Goal: Information Seeking & Learning: Learn about a topic

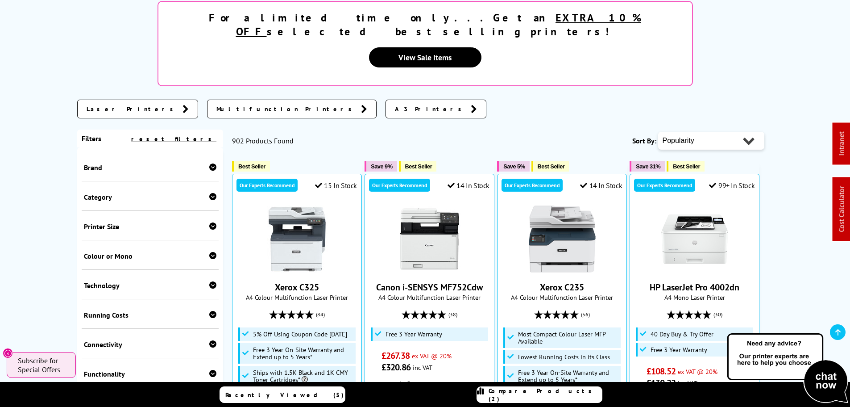
click at [101, 192] on div "Category" at bounding box center [150, 196] width 133 height 9
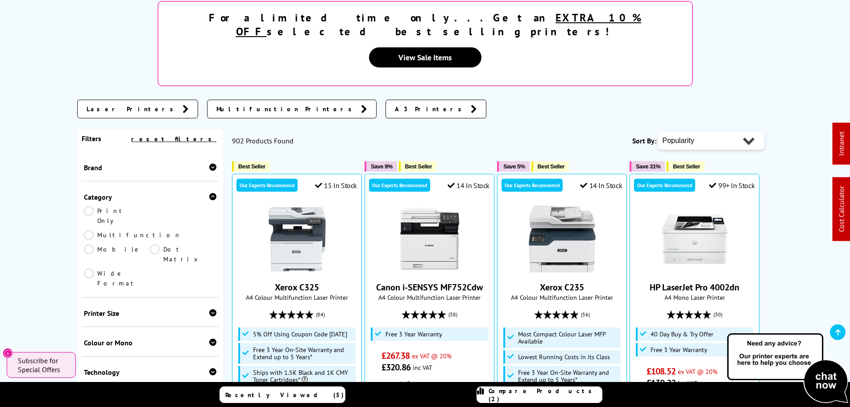
click at [155, 230] on link "Multifunction" at bounding box center [132, 235] width 97 height 10
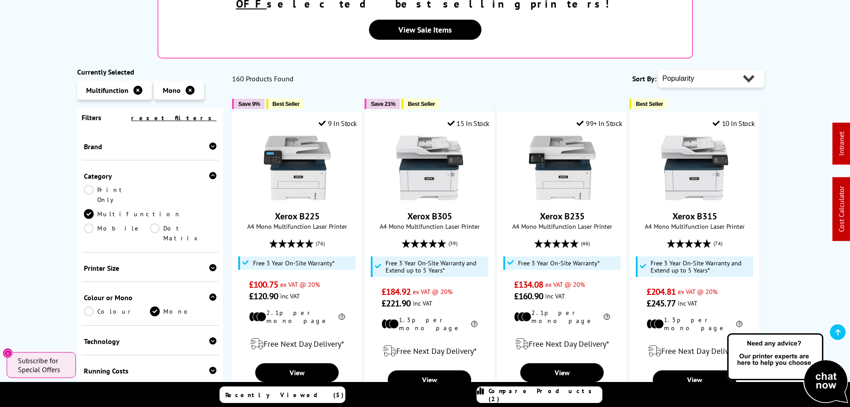
click at [694, 70] on select "Popularity Rating Price - Low to High Price - High to Low Running Costs - Low t…" at bounding box center [711, 79] width 106 height 18
select select "Price Ascending"
click at [658, 70] on select "Popularity Rating Price - Low to High Price - High to Low Running Costs - Low t…" at bounding box center [711, 79] width 106 height 18
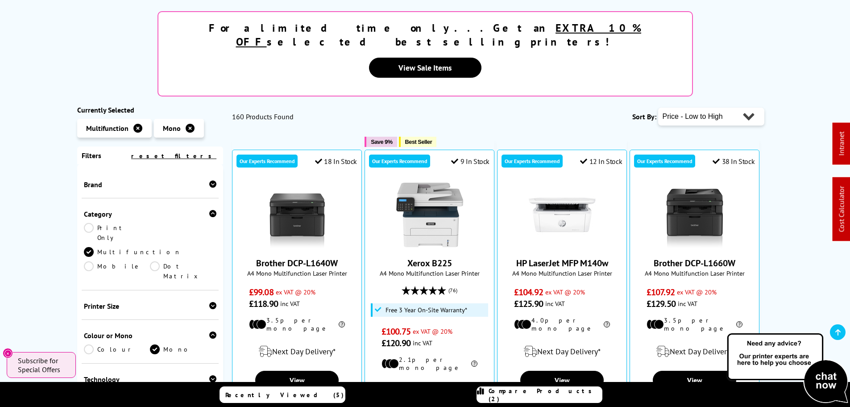
scroll to position [134, 0]
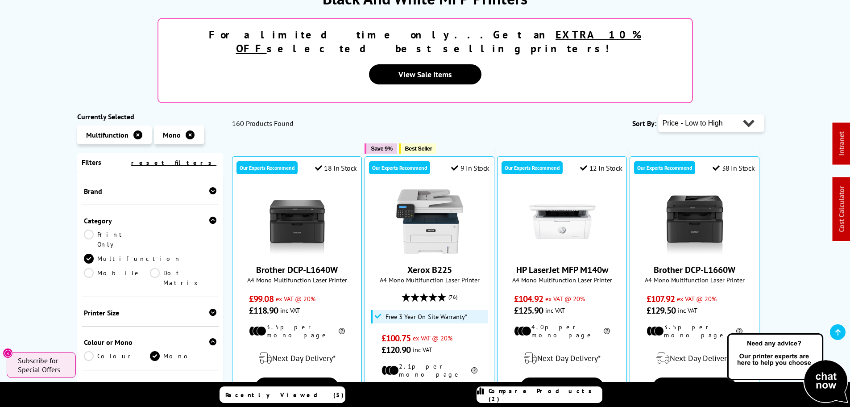
click at [109, 187] on div "Brand" at bounding box center [150, 191] width 133 height 9
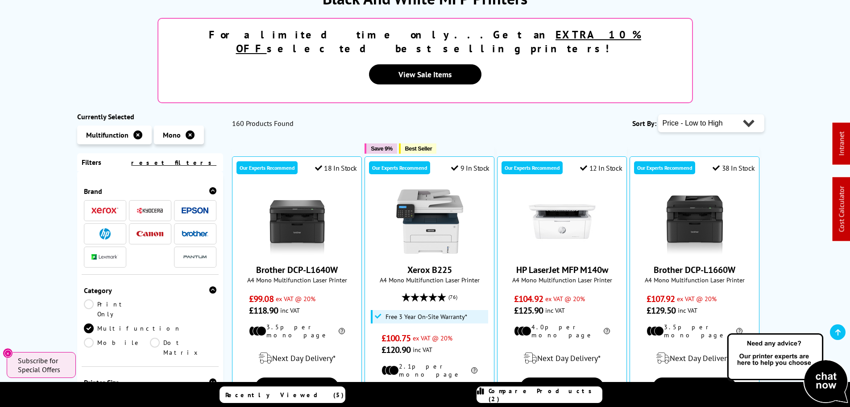
click at [191, 207] on img at bounding box center [195, 210] width 27 height 7
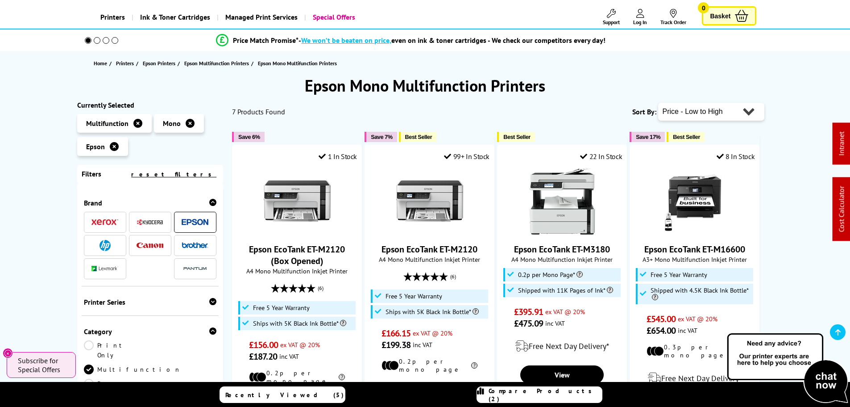
scroll to position [45, 0]
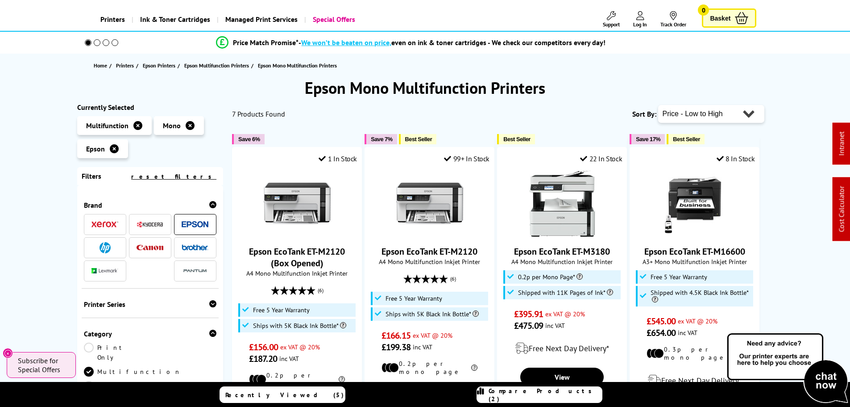
click at [694, 109] on select "Popularity Rating Price - Low to High Price - High to Low Running Costs - Low t…" at bounding box center [711, 114] width 106 height 18
click at [658, 105] on select "Popularity Rating Price - Low to High Price - High to Low Running Costs - Low t…" at bounding box center [711, 114] width 106 height 18
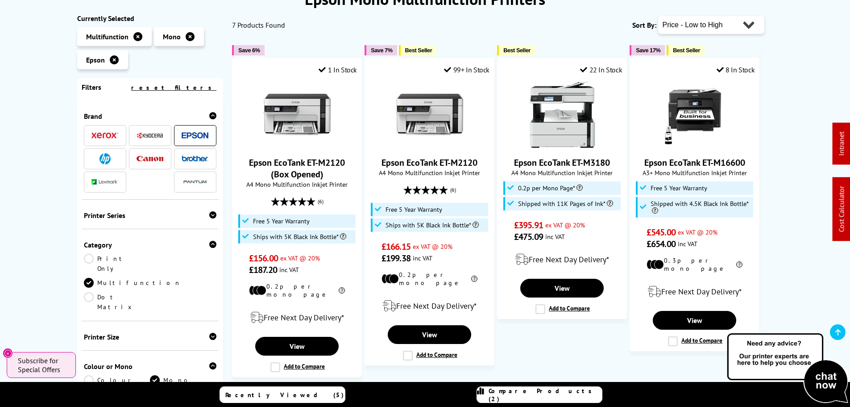
scroll to position [134, 0]
drag, startPoint x: 116, startPoint y: 57, endPoint x: 155, endPoint y: 70, distance: 40.5
click at [116, 57] on icon at bounding box center [114, 59] width 9 height 9
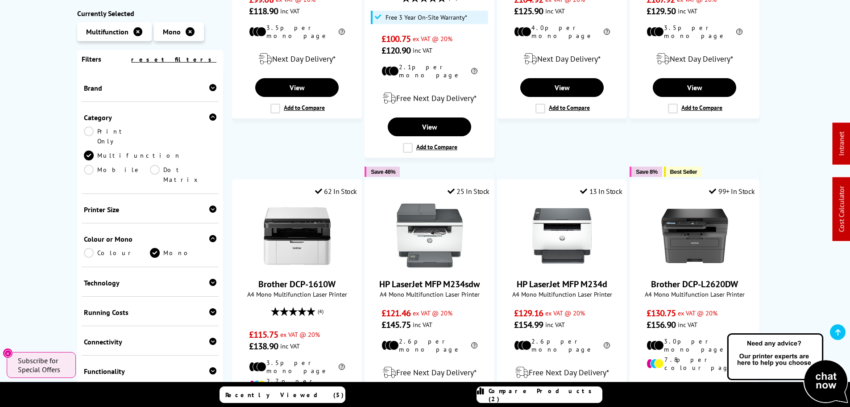
scroll to position [446, 0]
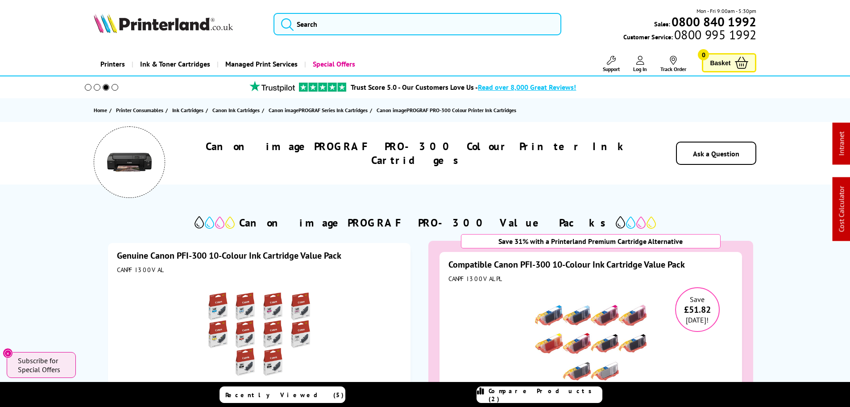
drag, startPoint x: 287, startPoint y: 29, endPoint x: 300, endPoint y: 27, distance: 13.1
click at [287, 29] on icon "submit" at bounding box center [287, 23] width 13 height 13
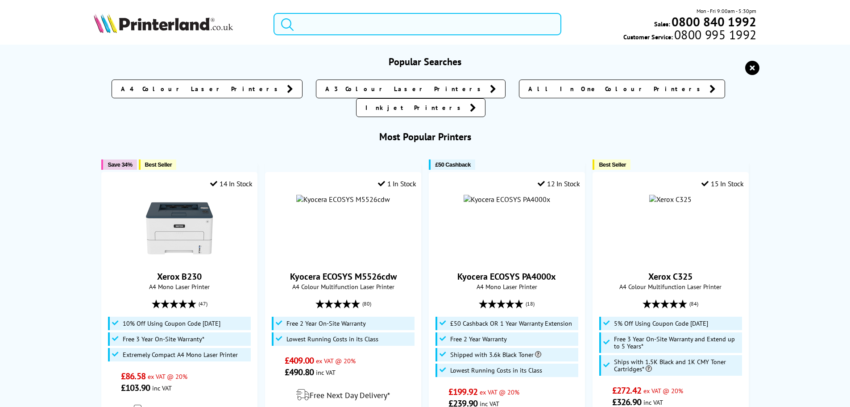
click at [316, 22] on input "search" at bounding box center [418, 24] width 288 height 22
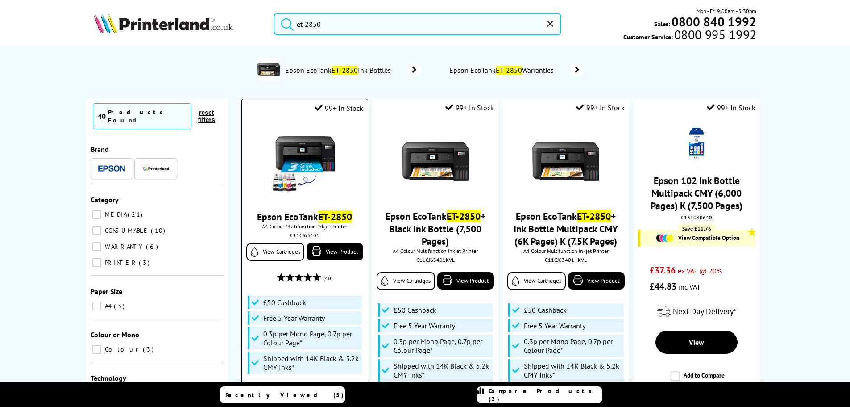
type input "et-2850"
click at [300, 161] on img at bounding box center [304, 161] width 67 height 67
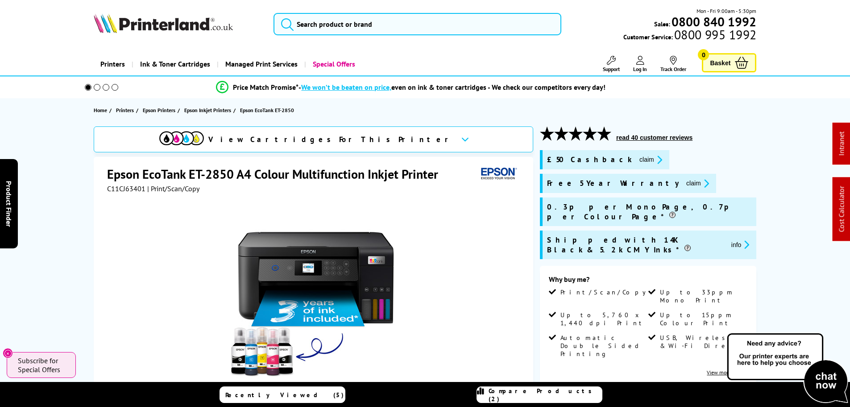
click at [306, 177] on h1 "Epson EcoTank ET-2850 A4 Colour Multifunction Inkjet Printer" at bounding box center [277, 174] width 340 height 17
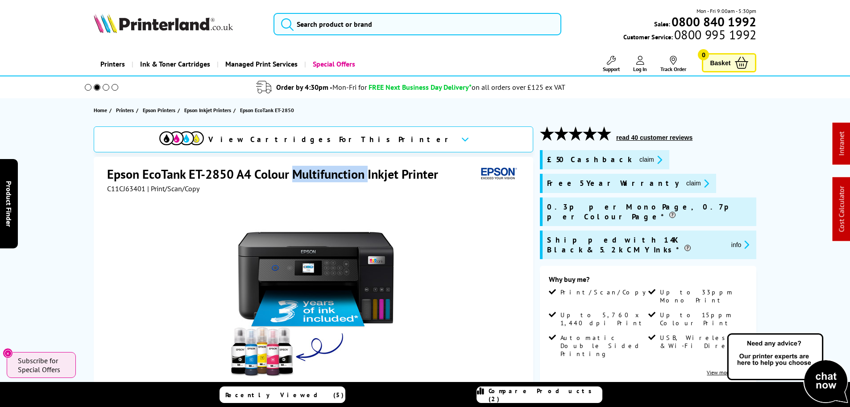
click at [306, 177] on h1 "Epson EcoTank ET-2850 A4 Colour Multifunction Inkjet Printer" at bounding box center [277, 174] width 340 height 17
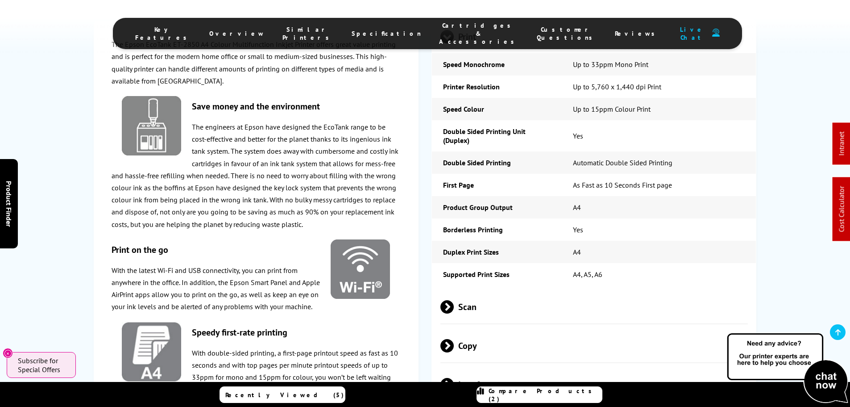
scroll to position [1339, 0]
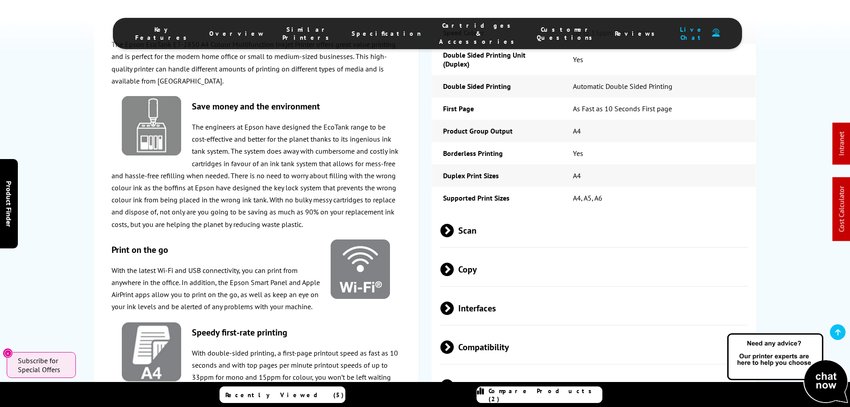
click at [475, 213] on span "Scan" at bounding box center [595, 229] width 308 height 33
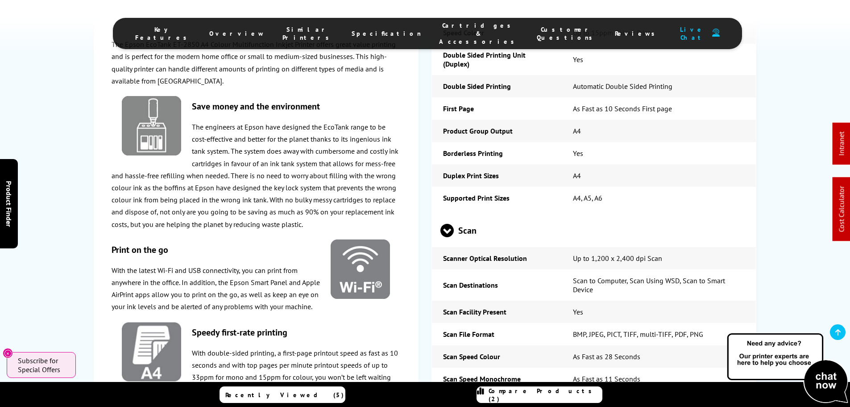
click at [476, 213] on span "Scan" at bounding box center [595, 229] width 308 height 33
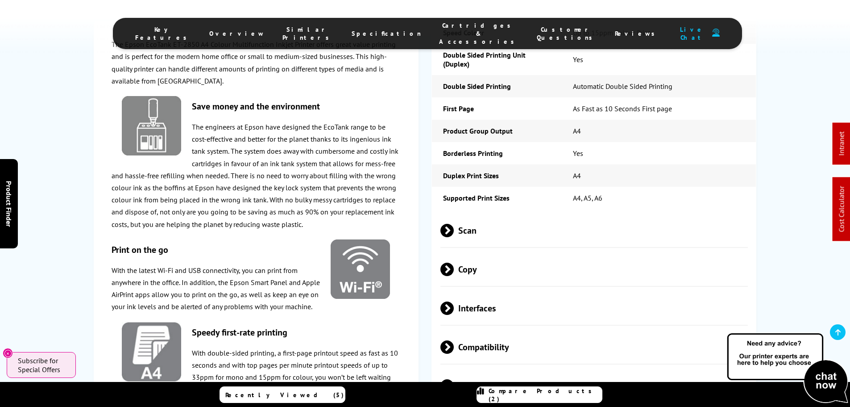
click at [489, 252] on span "Copy" at bounding box center [595, 268] width 308 height 33
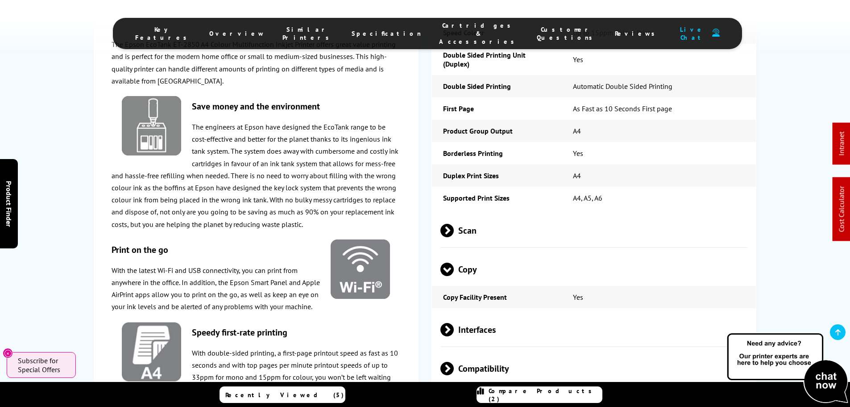
click at [489, 252] on span "Copy" at bounding box center [595, 268] width 308 height 33
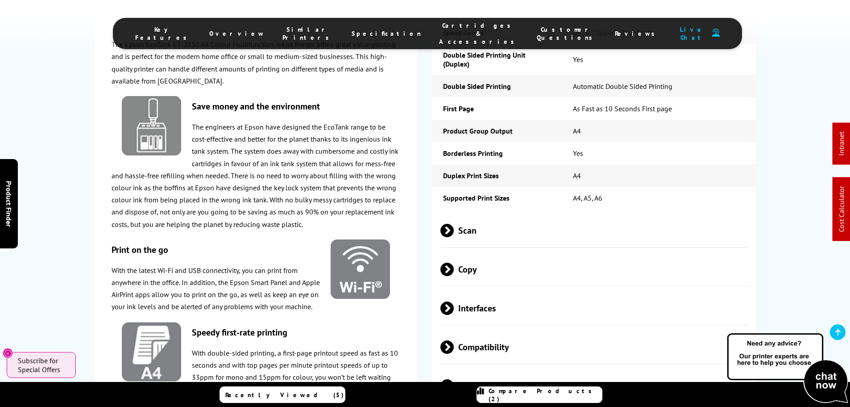
click at [490, 291] on span "Interfaces" at bounding box center [595, 307] width 308 height 33
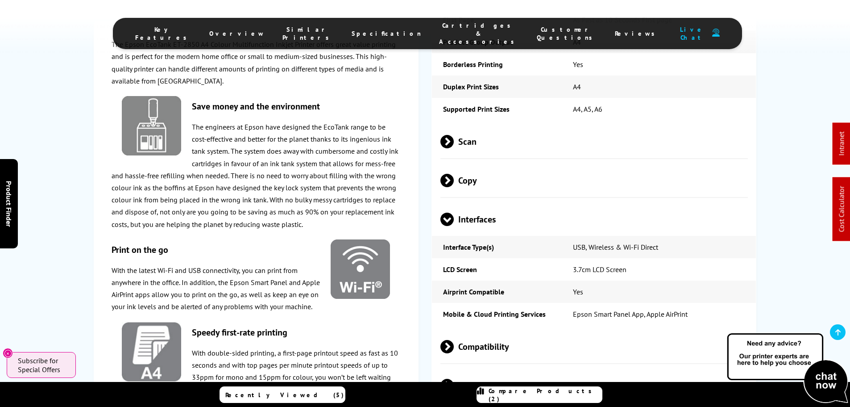
scroll to position [1428, 0]
click at [471, 202] on span "Interfaces" at bounding box center [595, 218] width 308 height 33
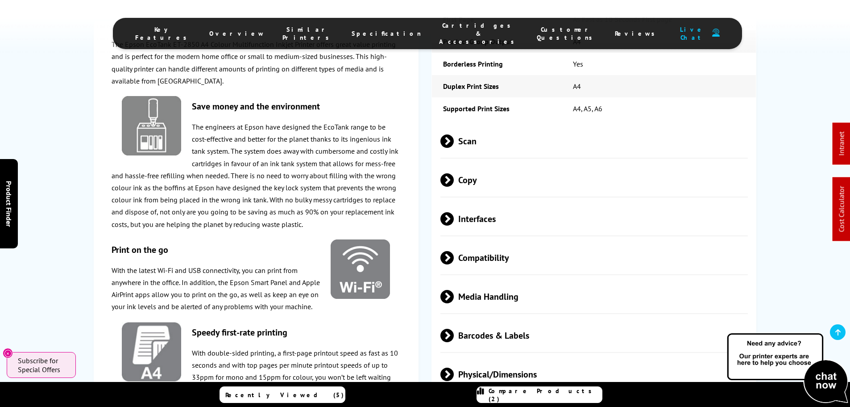
click at [482, 241] on span "Compatibility" at bounding box center [595, 257] width 308 height 33
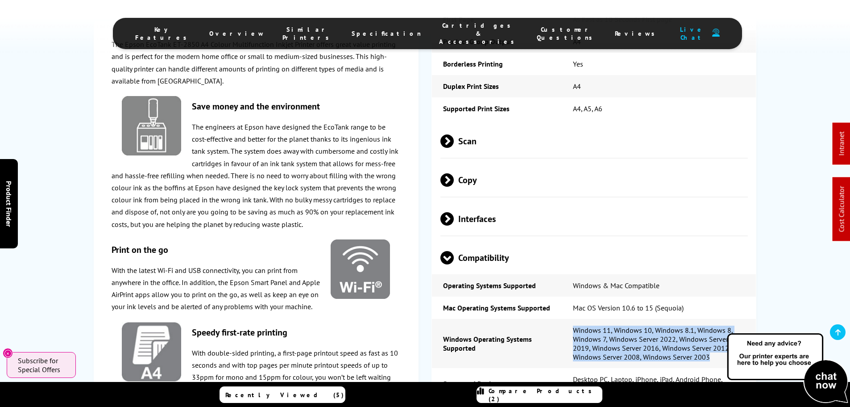
drag, startPoint x: 673, startPoint y: 295, endPoint x: 567, endPoint y: 268, distance: 108.6
click at [567, 319] on td "Windows 11, Windows 10, Windows 8.1, Windows 8, Windows 7, Windows Server 2022,…" at bounding box center [659, 343] width 195 height 49
copy td "Windows 11, Windows 10, Windows 8.1, Windows 8, Windows 7, Windows Server 2022,…"
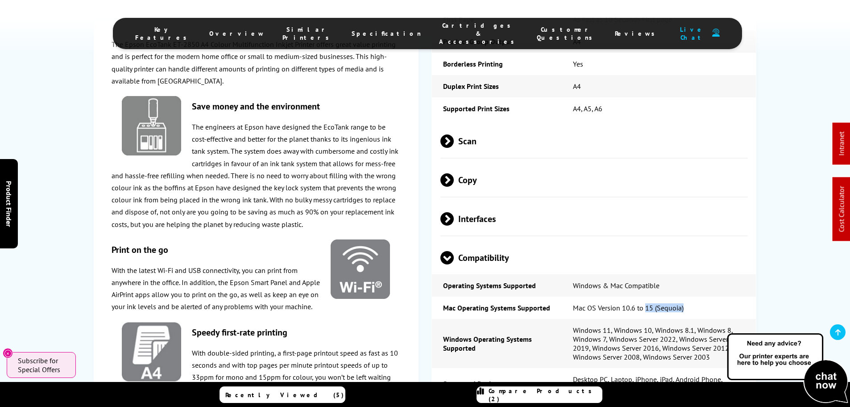
drag, startPoint x: 691, startPoint y: 248, endPoint x: 646, endPoint y: 247, distance: 44.6
click at [646, 296] on td "Mac OS Version 10.6 to 15 (Sequoia)" at bounding box center [659, 307] width 195 height 22
copy td "15 (Sequoia)"
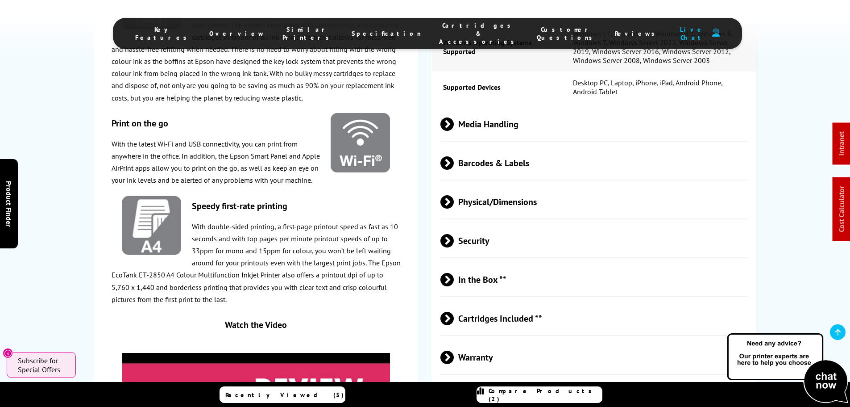
scroll to position [1741, 0]
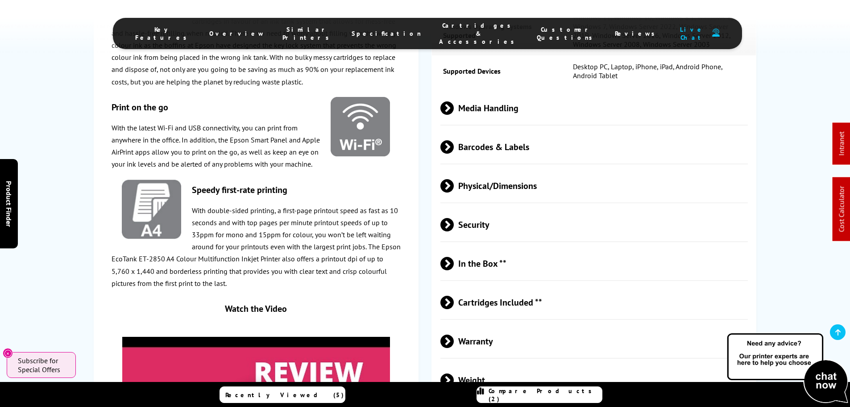
click at [511, 285] on span "Cartridges Included **" at bounding box center [595, 301] width 308 height 33
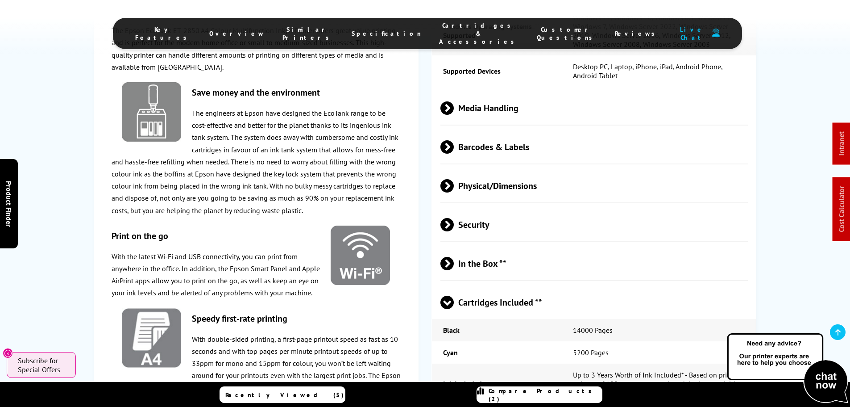
scroll to position [1830, 0]
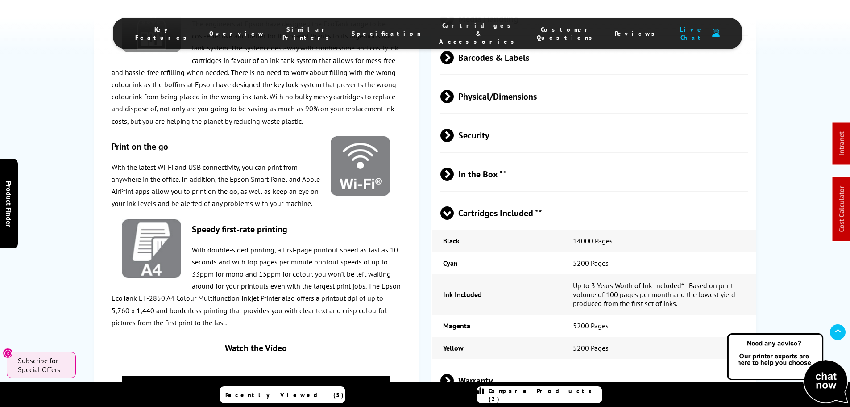
click at [505, 196] on span "Cartridges Included **" at bounding box center [595, 212] width 308 height 33
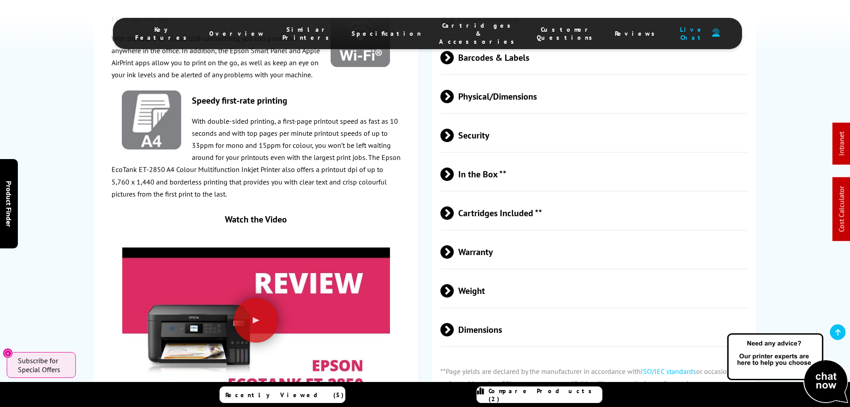
click at [484, 157] on span "In the Box **" at bounding box center [595, 173] width 308 height 33
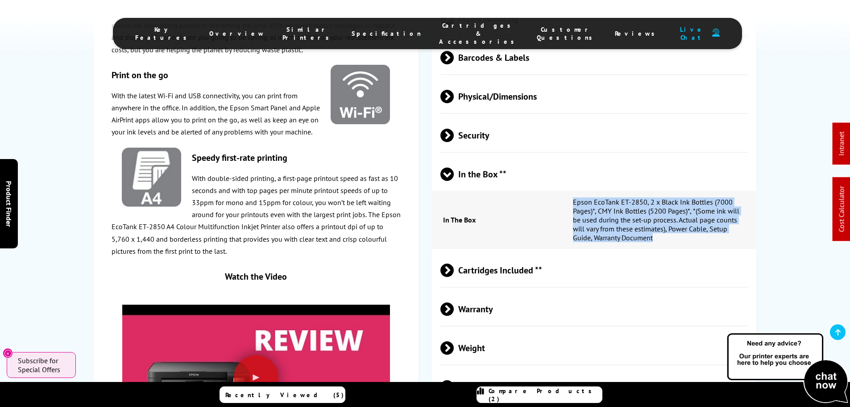
drag, startPoint x: 660, startPoint y: 175, endPoint x: 571, endPoint y: 139, distance: 95.6
click at [571, 191] on td "Epson EcoTank ET-2850, 2 x Black Ink Bottles (7000 Pages)*, CMY Ink Bottles (52…" at bounding box center [659, 220] width 195 height 58
copy td "Epson EcoTank ET-2850, 2 x Black Ink Bottles (7000 Pages)*, CMY Ink Bottles (52…"
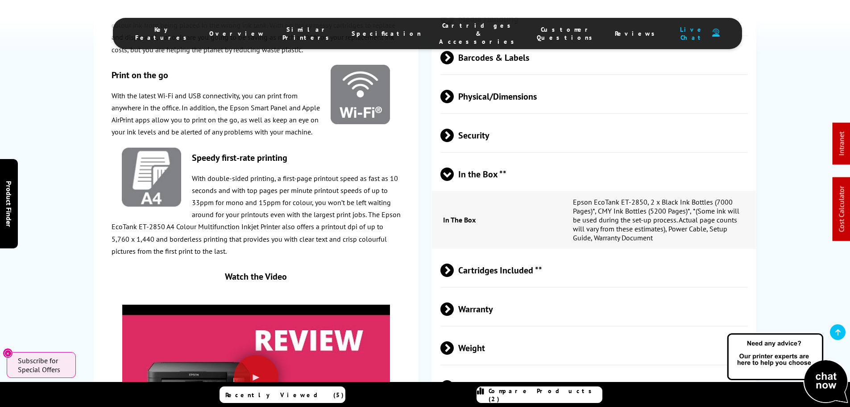
click at [496, 253] on span "Cartridges Included **" at bounding box center [595, 269] width 308 height 33
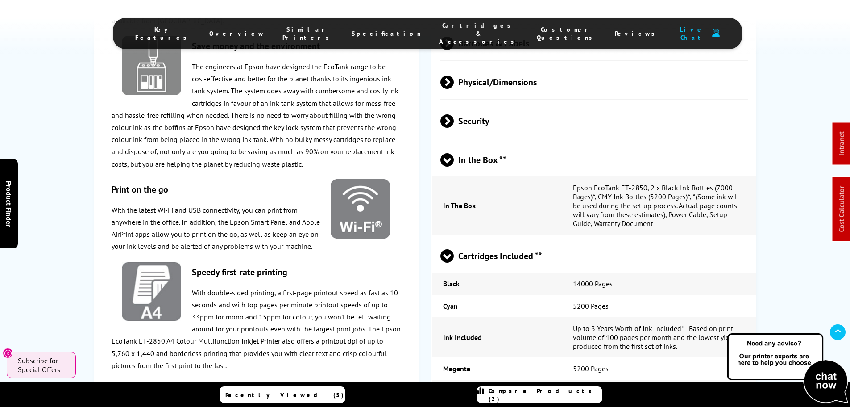
scroll to position [1919, 0]
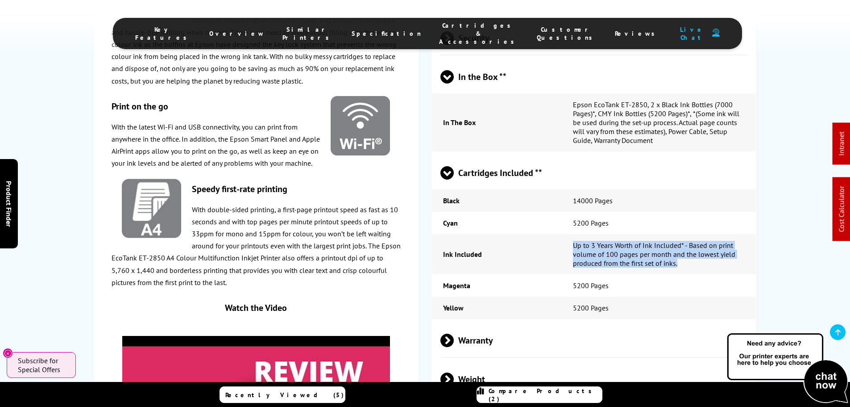
drag, startPoint x: 687, startPoint y: 209, endPoint x: 571, endPoint y: 193, distance: 117.2
click at [571, 234] on td "Up to 3 Years Worth of Ink Included* - Based on print volume of 100 pages per m…" at bounding box center [659, 254] width 195 height 40
copy td "Up to 3 Years Worth of Ink Included* - Based on print volume of 100 pages per m…"
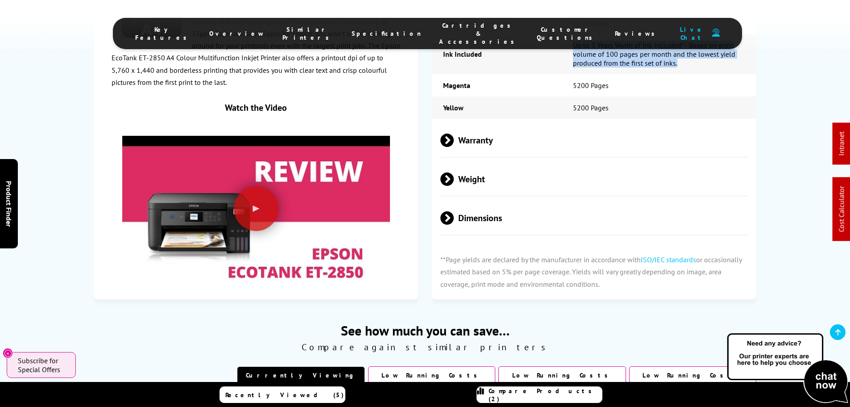
scroll to position [2142, 0]
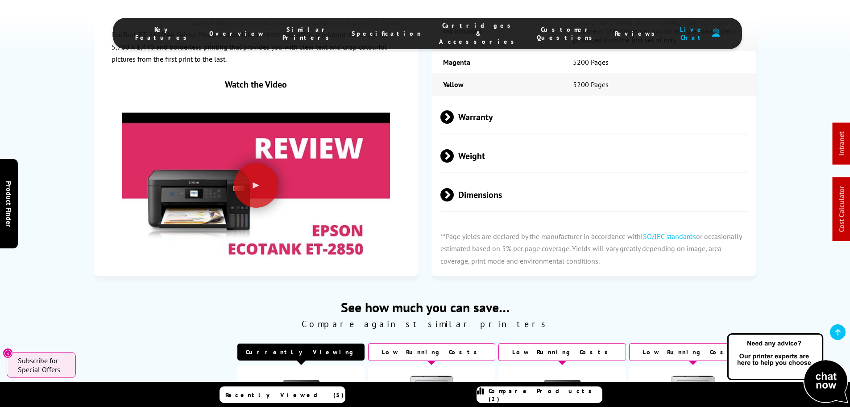
click at [469, 178] on span "Dimensions" at bounding box center [595, 194] width 308 height 33
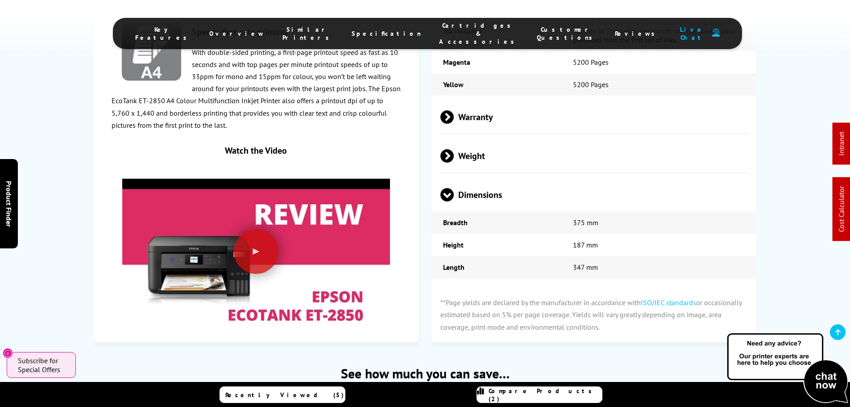
click at [470, 178] on span "Dimensions" at bounding box center [595, 194] width 308 height 33
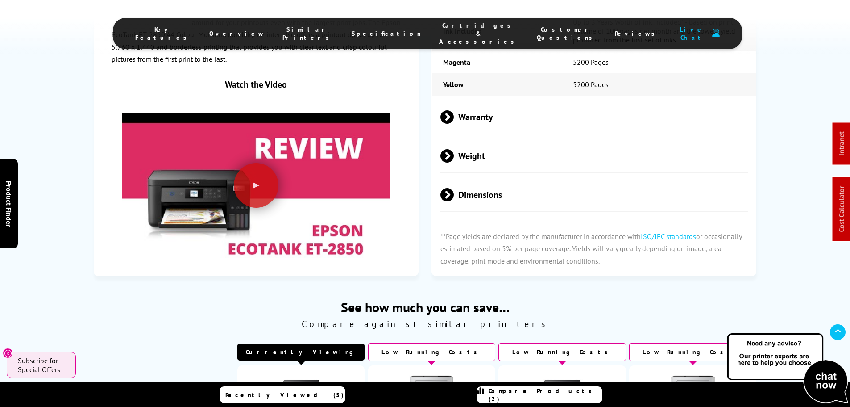
click at [472, 139] on span "Weight" at bounding box center [595, 155] width 308 height 33
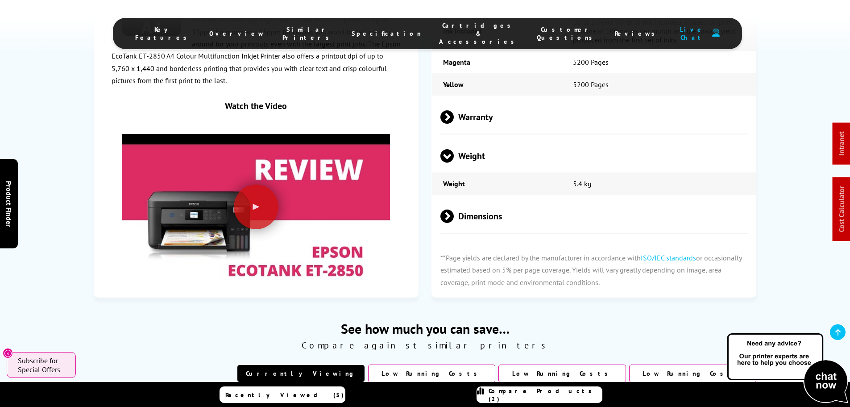
click at [472, 139] on span "Weight" at bounding box center [595, 155] width 308 height 33
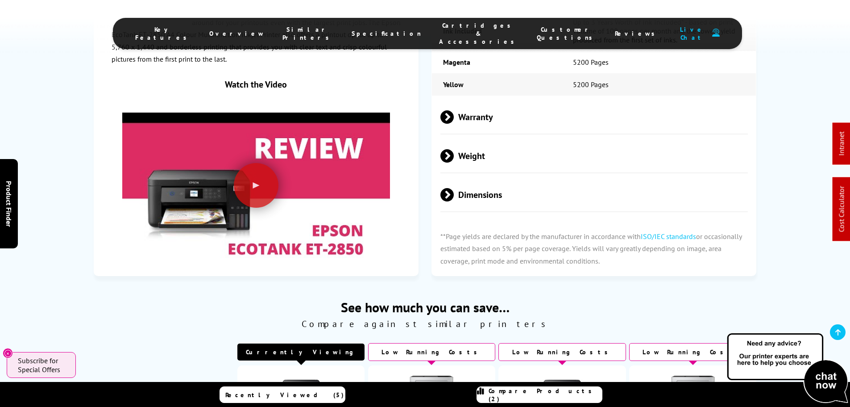
click at [474, 100] on span "Warranty" at bounding box center [595, 116] width 308 height 33
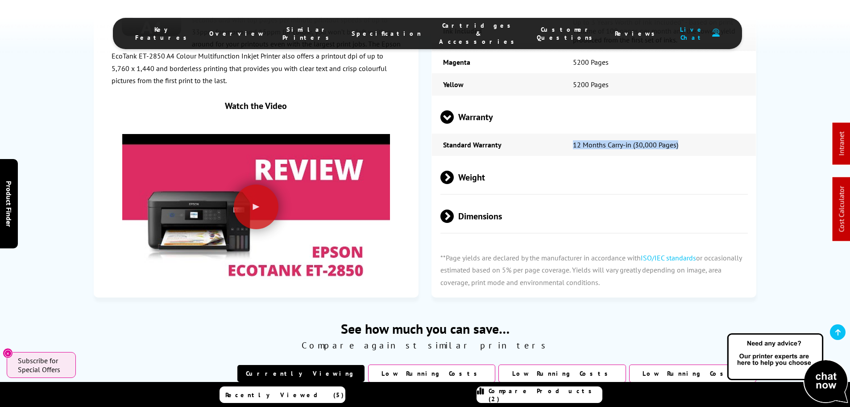
drag, startPoint x: 687, startPoint y: 88, endPoint x: 562, endPoint y: 88, distance: 125.4
click at [562, 133] on td "12 Months Carry-in (30,000 Pages)" at bounding box center [659, 144] width 195 height 22
copy td "12 Months Carry-in (30,000 Pages)"
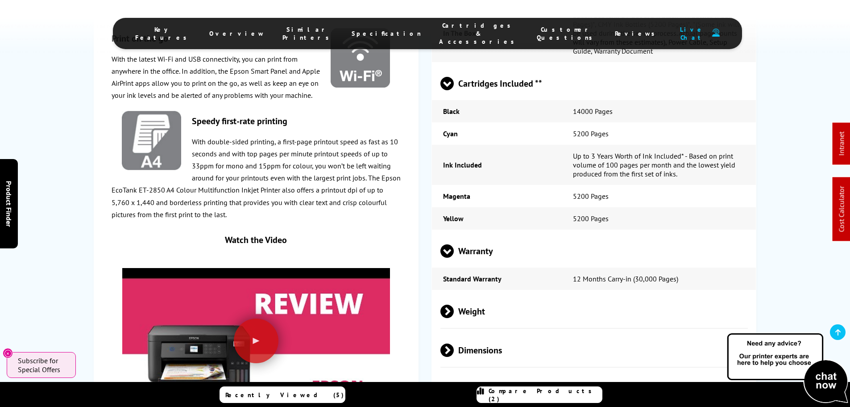
click at [489, 234] on span "Warranty" at bounding box center [595, 250] width 308 height 33
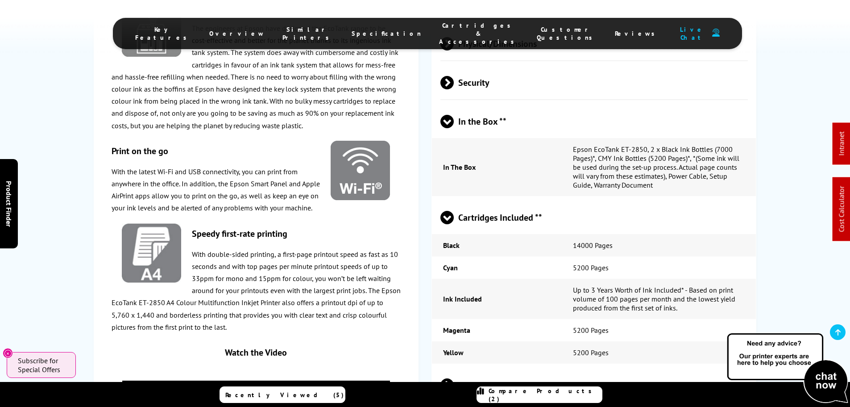
click at [474, 200] on span "Cartridges Included **" at bounding box center [595, 216] width 308 height 33
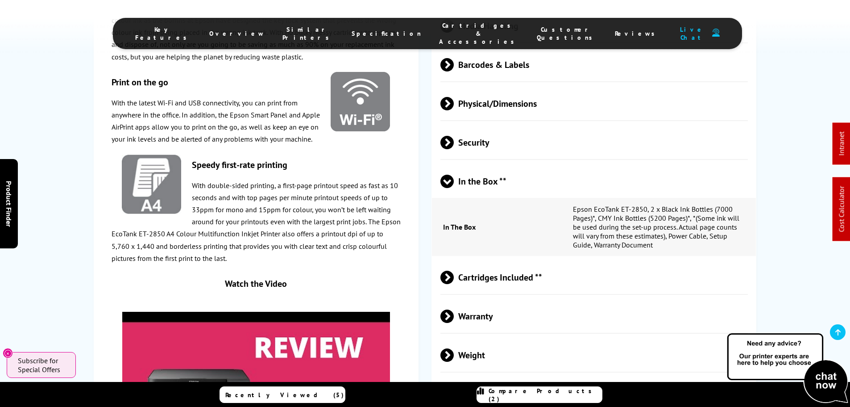
scroll to position [1785, 0]
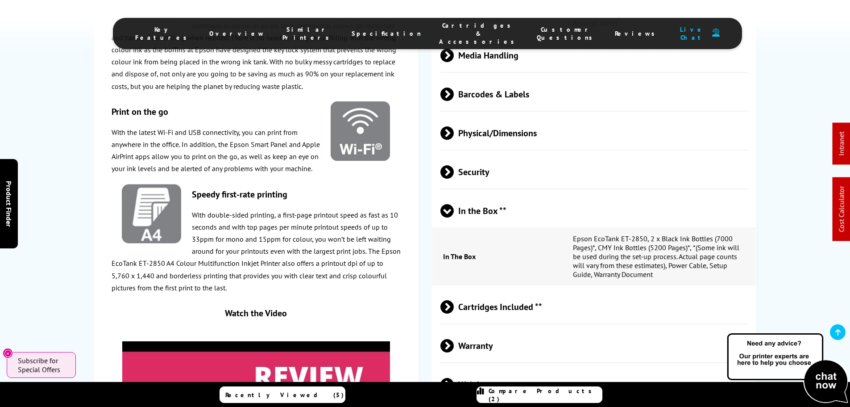
click at [472, 194] on span "In the Box **" at bounding box center [595, 210] width 308 height 33
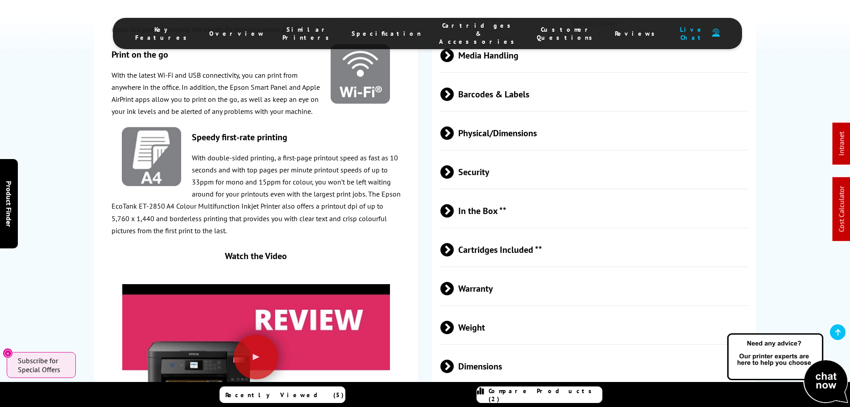
click at [474, 155] on span "Security" at bounding box center [595, 171] width 308 height 33
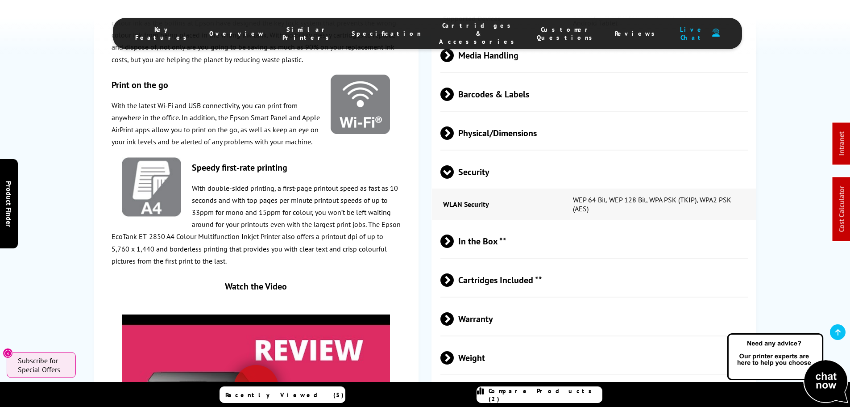
click at [509, 155] on span "Security" at bounding box center [595, 171] width 308 height 33
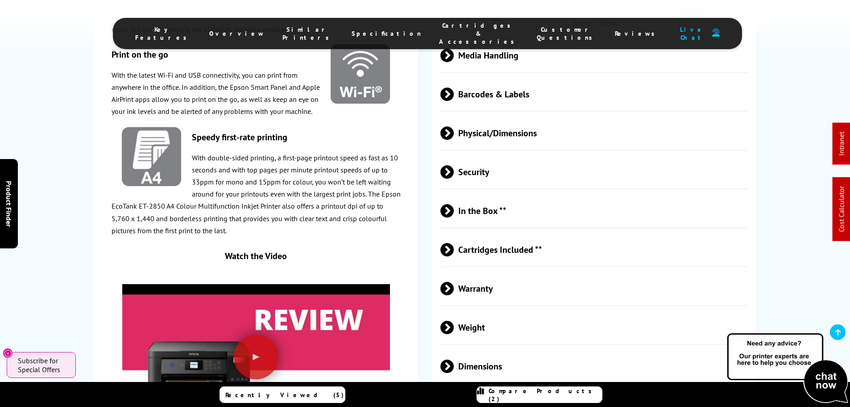
click at [502, 116] on span "Physical/Dimensions" at bounding box center [595, 132] width 308 height 33
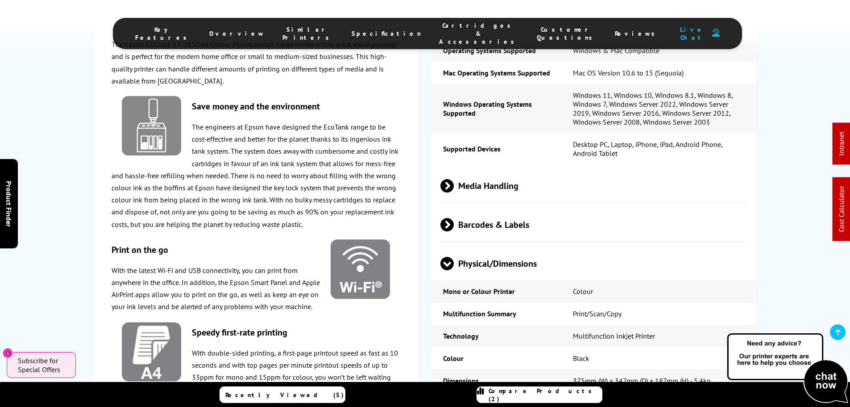
scroll to position [1651, 0]
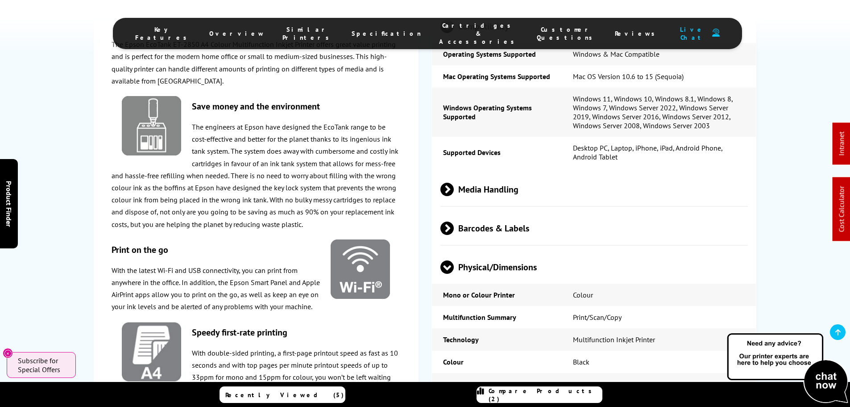
click at [481, 250] on span "Physical/Dimensions" at bounding box center [595, 266] width 308 height 33
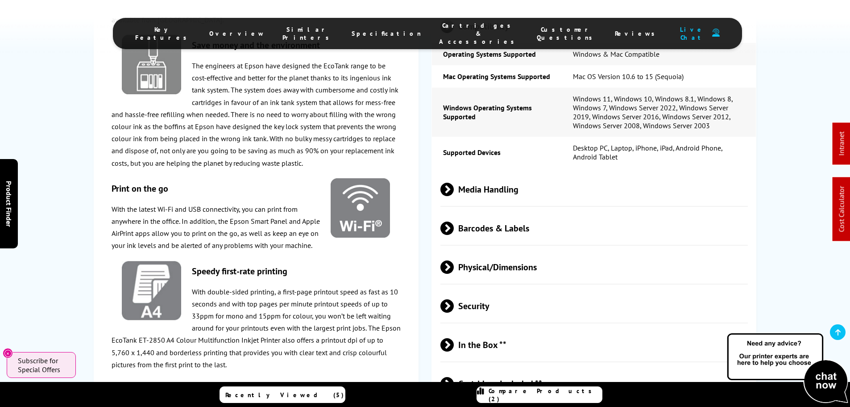
click at [482, 211] on span "Barcodes & Labels" at bounding box center [595, 227] width 308 height 33
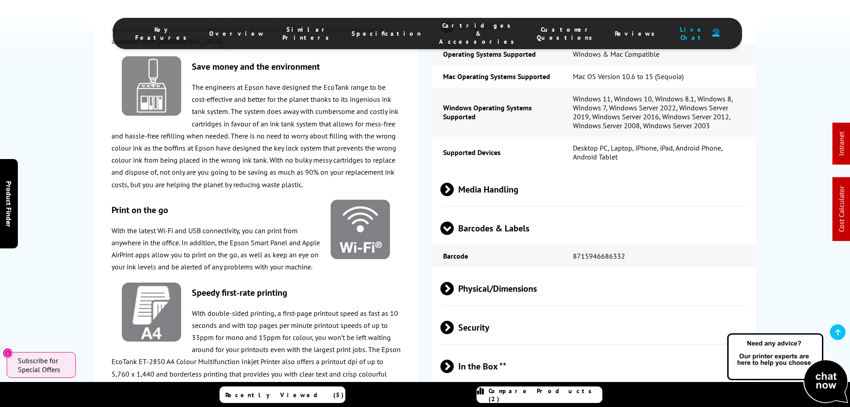
click at [482, 211] on span "Barcodes & Labels" at bounding box center [595, 227] width 308 height 33
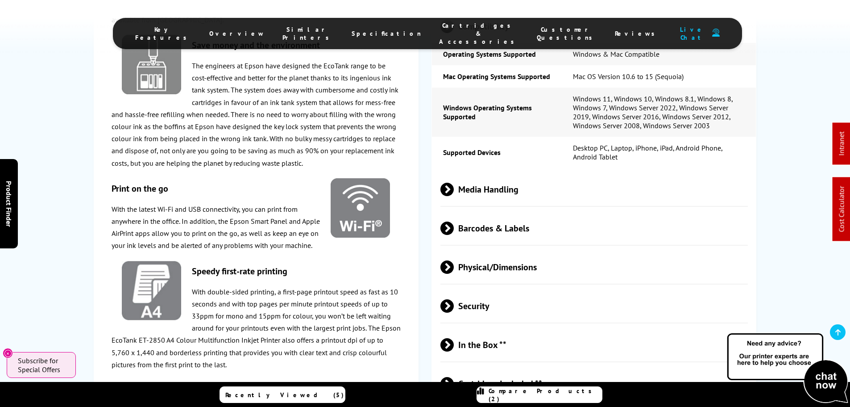
click at [487, 172] on span "Media Handling" at bounding box center [595, 188] width 308 height 33
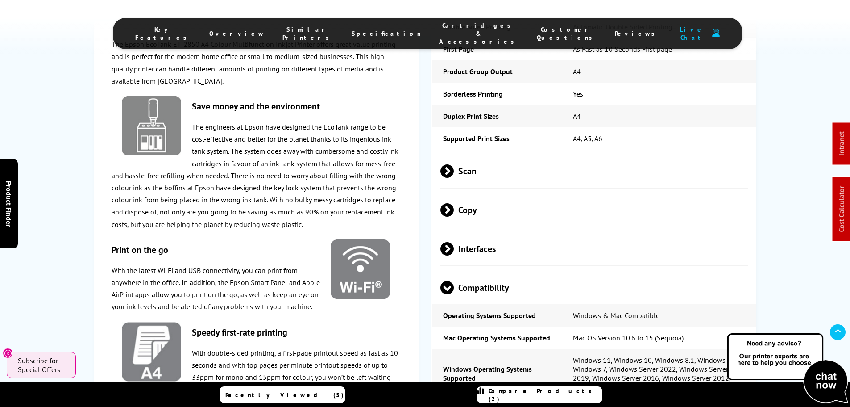
scroll to position [1384, 0]
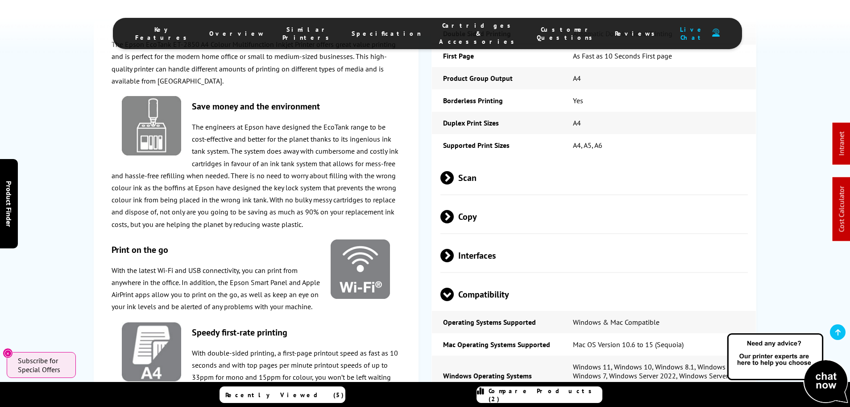
click at [462, 238] on span "Interfaces" at bounding box center [595, 254] width 308 height 33
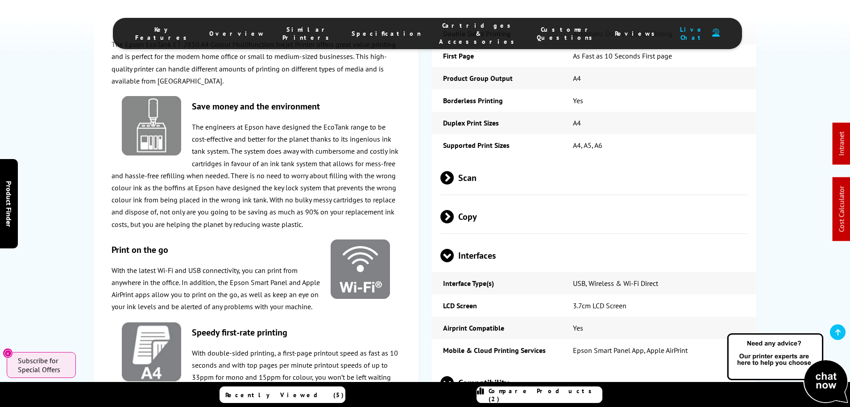
click at [487, 200] on span "Copy" at bounding box center [595, 216] width 308 height 33
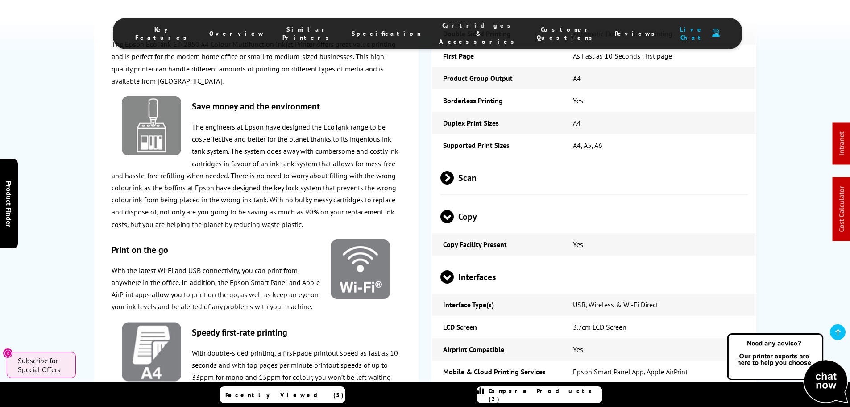
click at [480, 161] on span "Scan" at bounding box center [595, 177] width 308 height 33
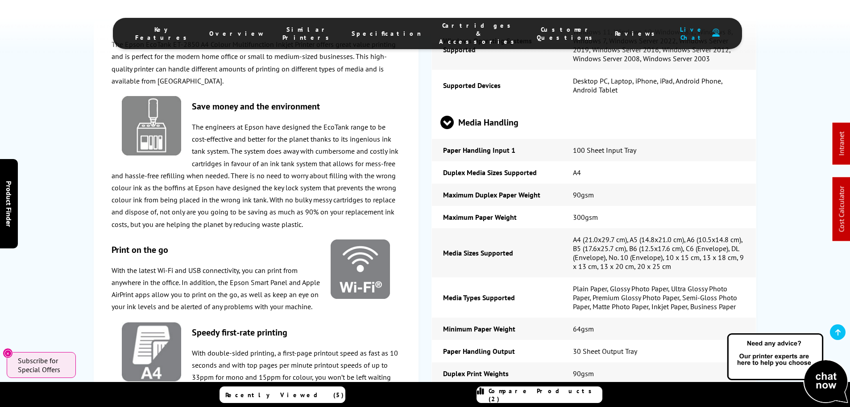
scroll to position [2053, 0]
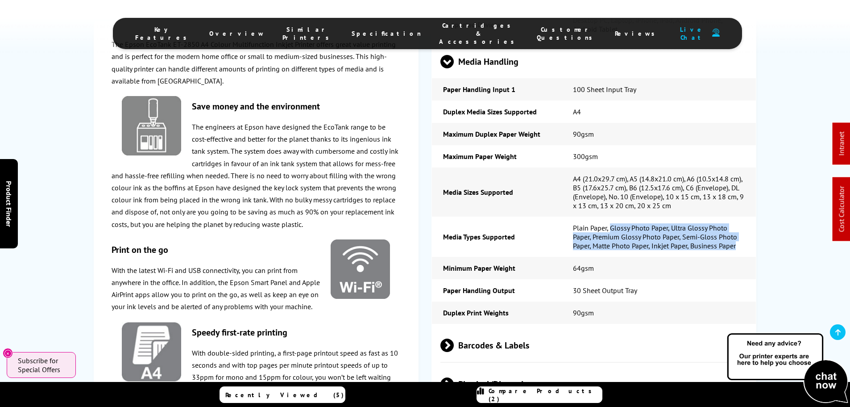
drag, startPoint x: 609, startPoint y: 174, endPoint x: 740, endPoint y: 193, distance: 132.2
click at [740, 216] on td "Plain Paper, Glossy Photo Paper, Ultra Glossy Photo Paper, Premium Glossy Photo…" at bounding box center [659, 236] width 195 height 40
copy td "Glossy Photo Paper, Ultra Glossy Photo Paper, Premium Glossy Photo Paper, Semi-…"
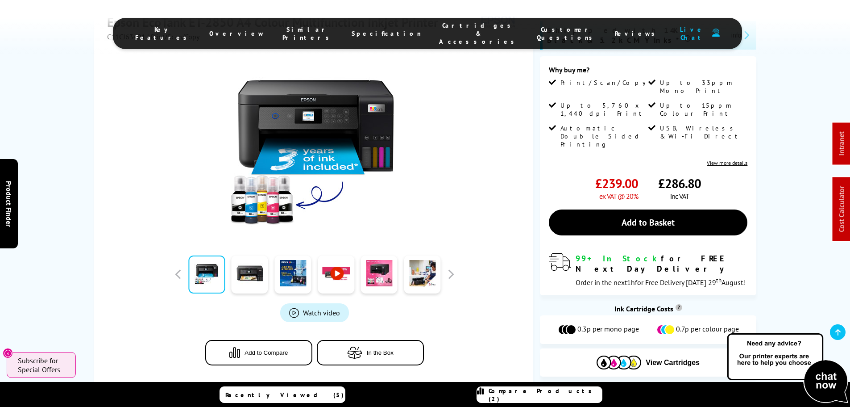
scroll to position [223, 0]
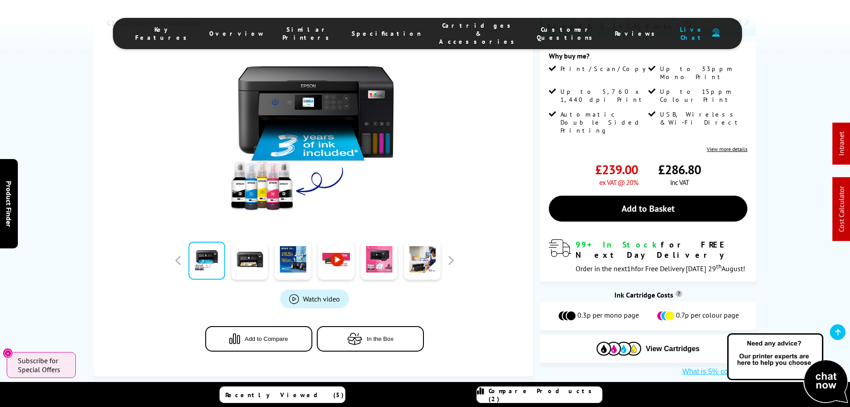
click at [309, 294] on span "Watch video" at bounding box center [321, 298] width 37 height 9
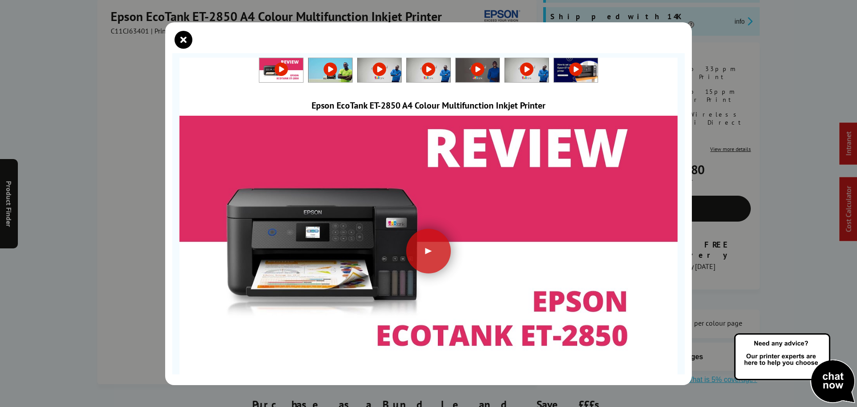
click at [180, 37] on icon "close modal" at bounding box center [184, 40] width 18 height 18
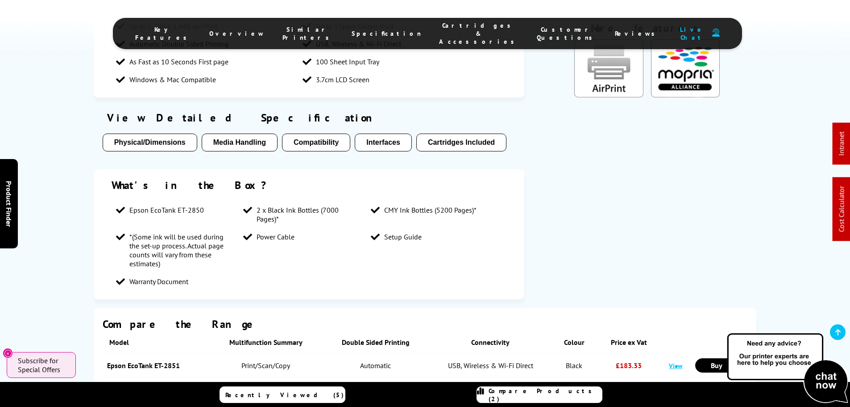
click at [449, 30] on span "Cartridges & Accessories" at bounding box center [479, 33] width 80 height 24
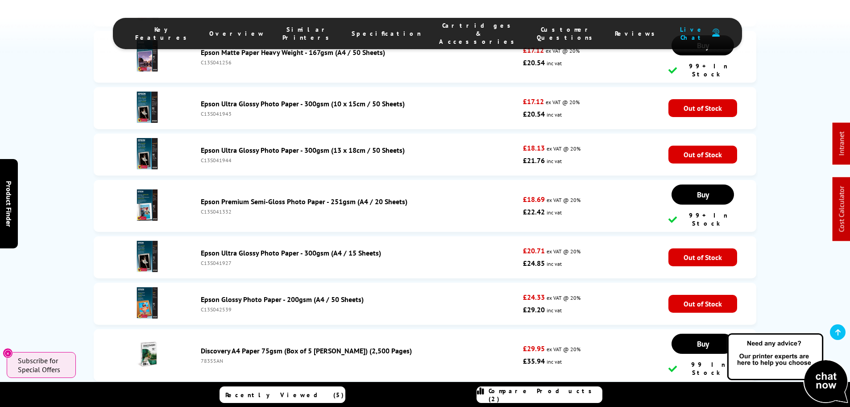
scroll to position [4714, 0]
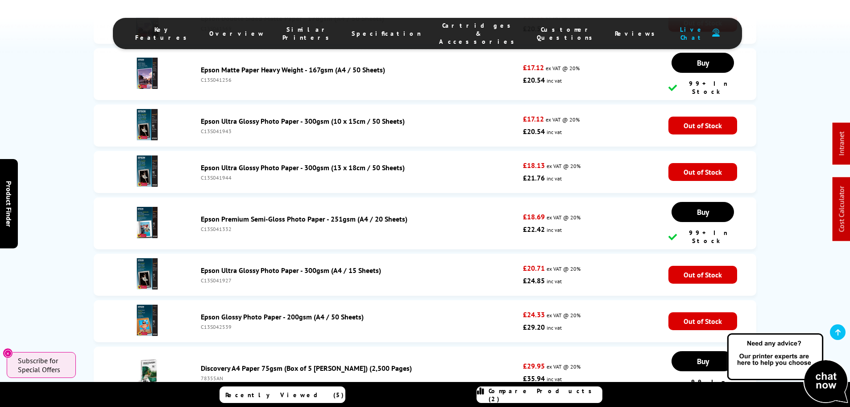
click at [209, 374] on div "78355AN" at bounding box center [360, 377] width 318 height 7
copy div "78355AN"
drag, startPoint x: 206, startPoint y: 209, endPoint x: 83, endPoint y: 46, distance: 204.6
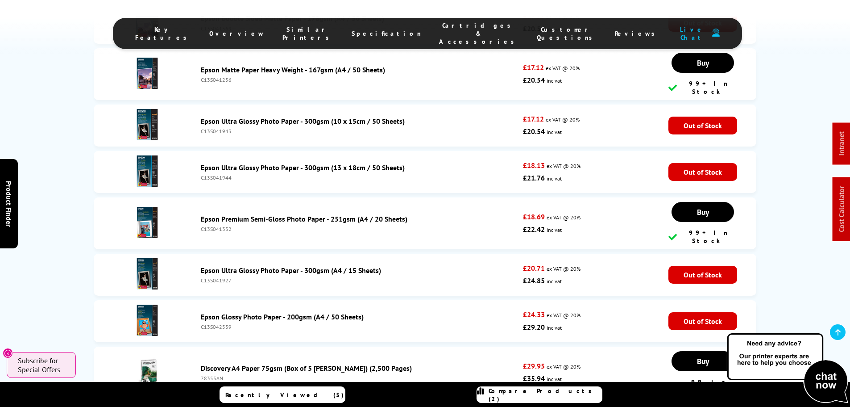
copy div "34154GP"
copy div "NAVA475x2"
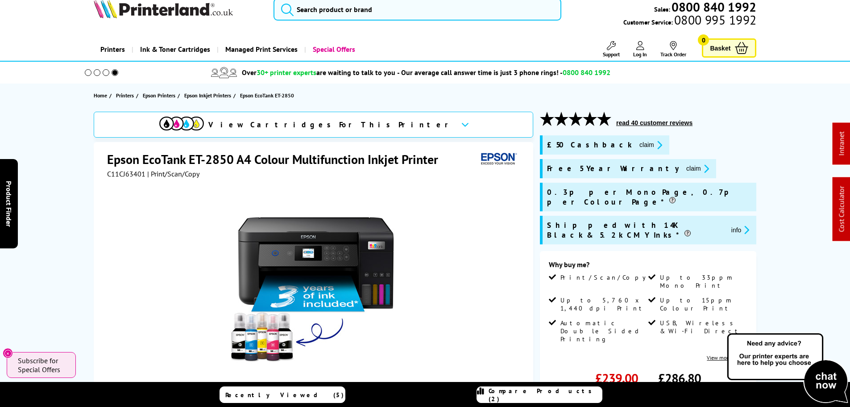
scroll to position [0, 0]
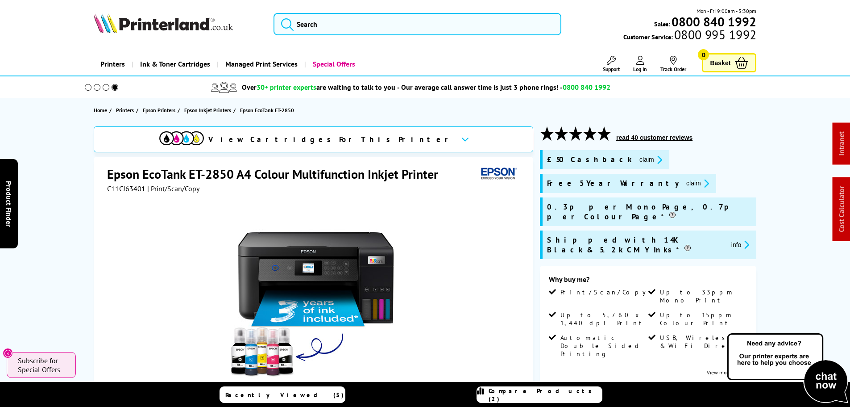
click at [684, 182] on button "claim" at bounding box center [698, 183] width 28 height 10
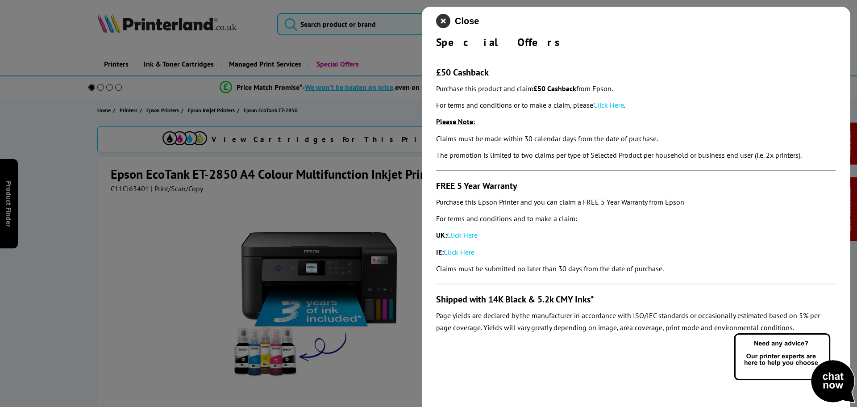
click at [441, 18] on icon "close modal" at bounding box center [443, 21] width 14 height 14
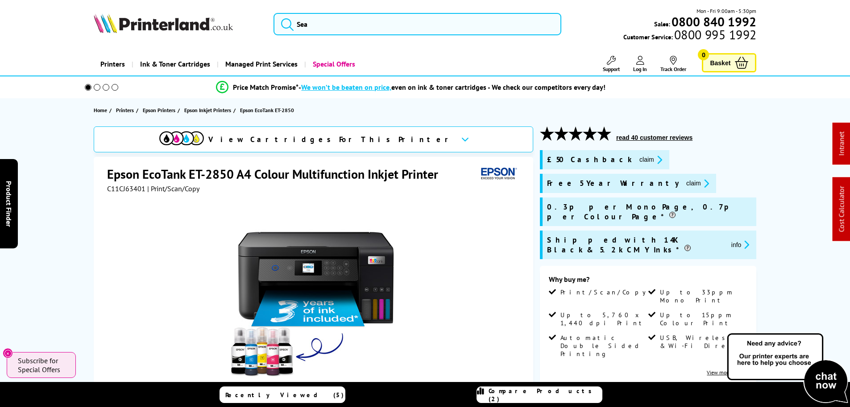
click at [684, 187] on button "claim" at bounding box center [698, 183] width 28 height 10
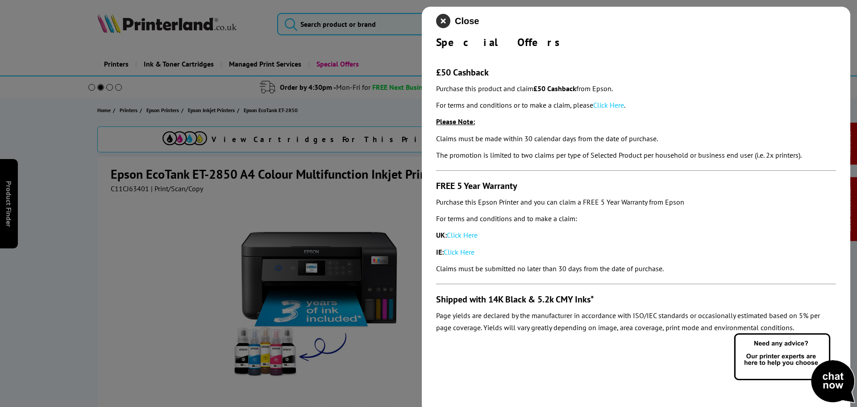
drag, startPoint x: 446, startPoint y: 21, endPoint x: 340, endPoint y: 4, distance: 107.1
click at [445, 21] on icon "close modal" at bounding box center [443, 21] width 14 height 14
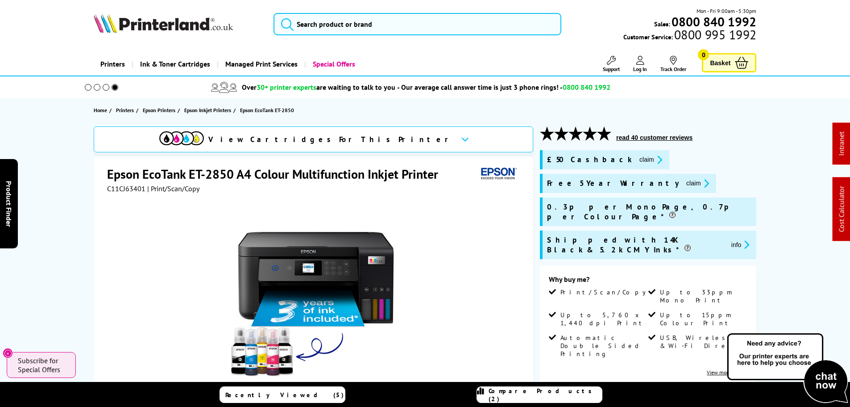
click at [135, 25] on img at bounding box center [163, 23] width 139 height 20
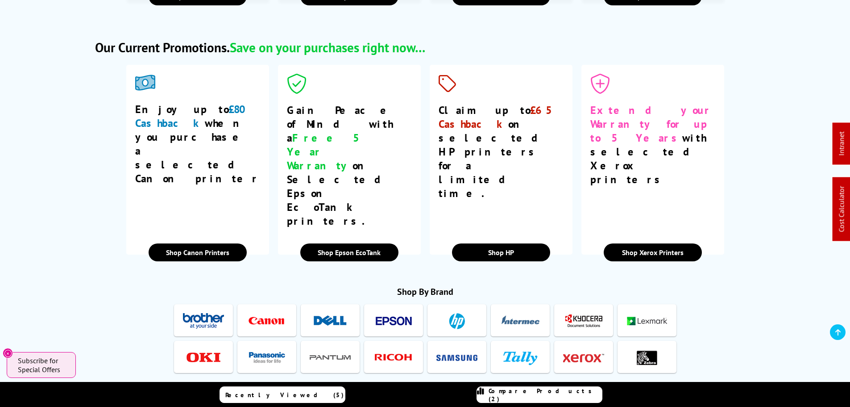
scroll to position [1428, 0]
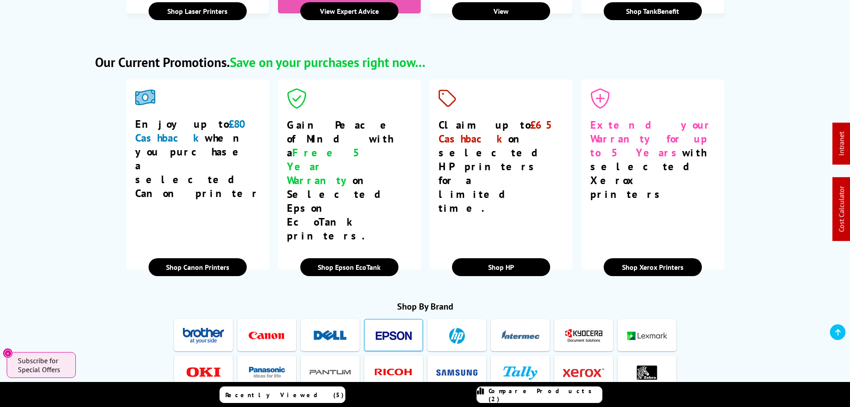
click at [396, 327] on img at bounding box center [393, 335] width 41 height 17
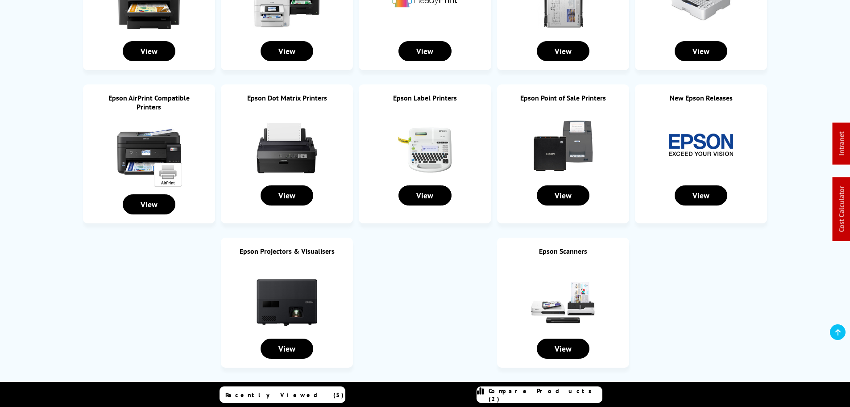
scroll to position [402, 0]
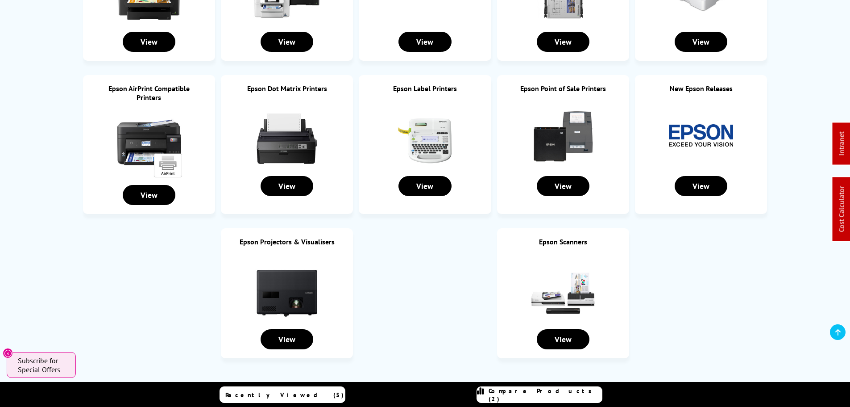
click at [699, 141] on img at bounding box center [701, 135] width 67 height 67
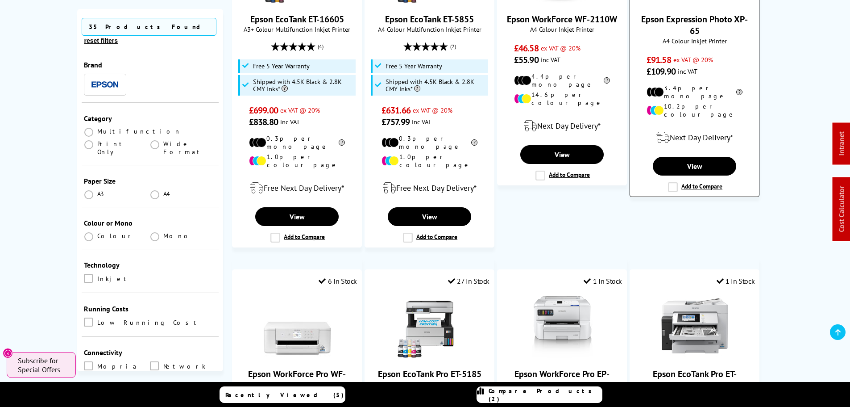
scroll to position [937, 0]
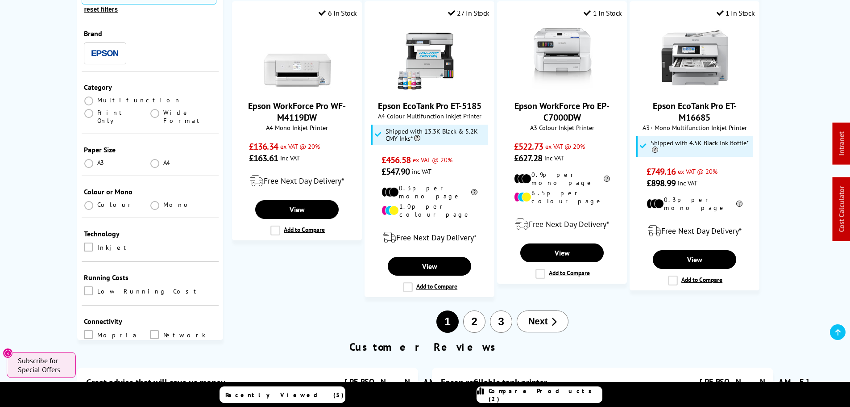
click at [475, 310] on button "2" at bounding box center [474, 321] width 22 height 22
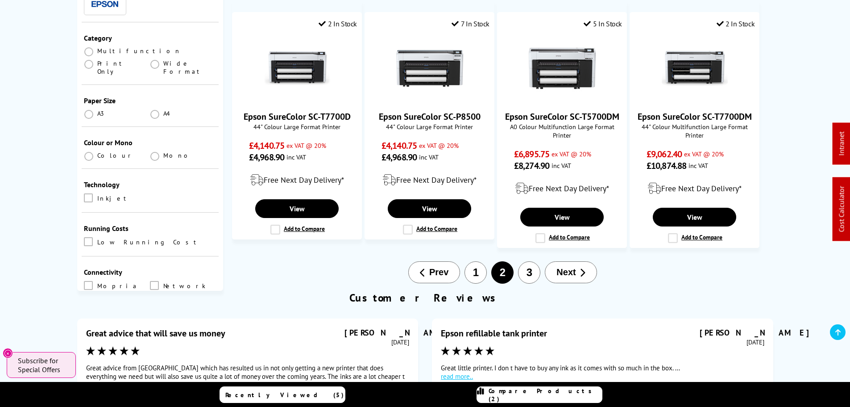
scroll to position [893, 0]
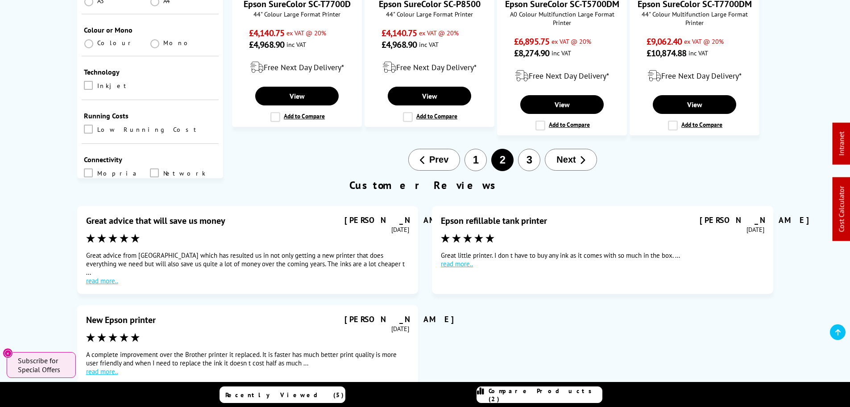
click at [518, 149] on li "3" at bounding box center [529, 160] width 27 height 22
click at [523, 151] on button "3" at bounding box center [529, 160] width 22 height 22
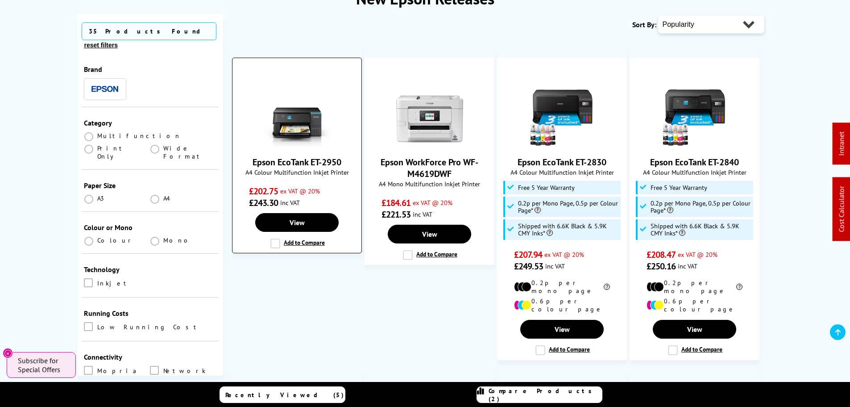
click at [288, 123] on img at bounding box center [297, 113] width 67 height 67
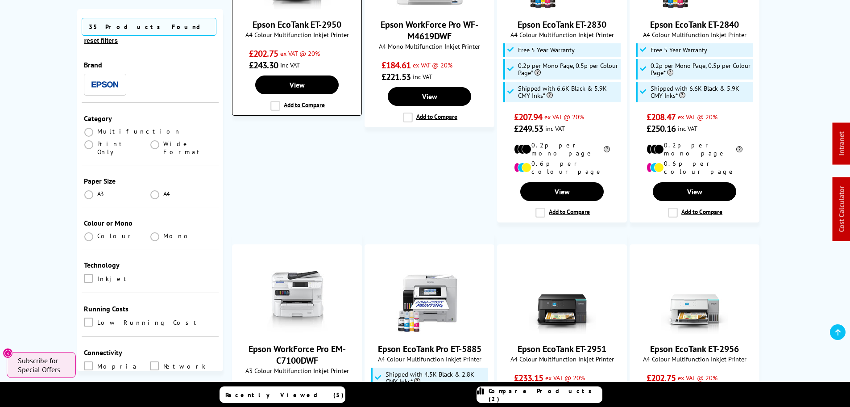
scroll to position [179, 0]
